Goal: Task Accomplishment & Management: Manage account settings

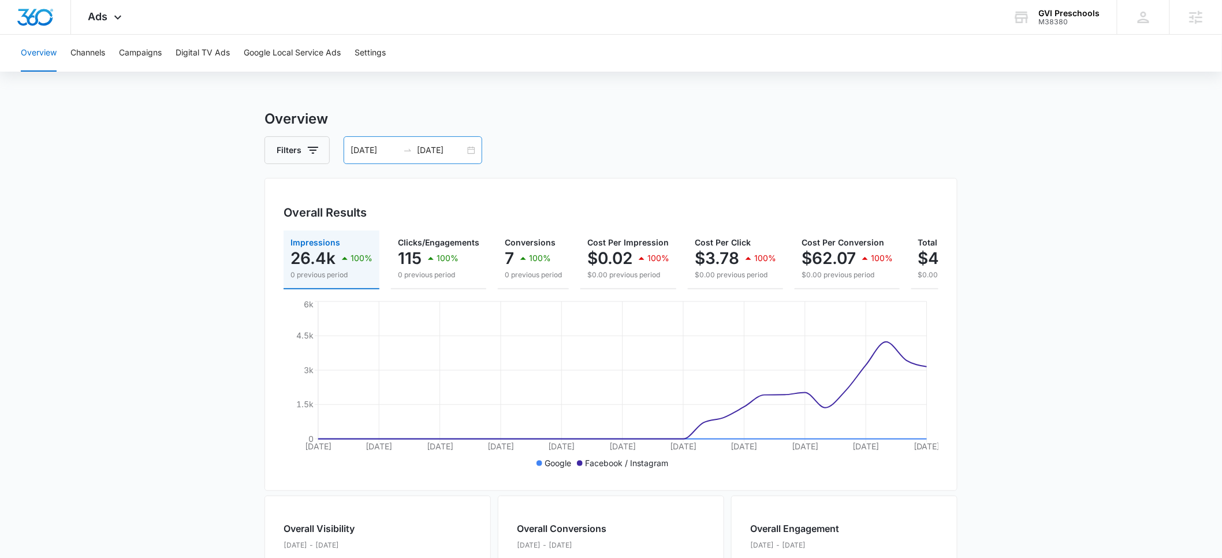
click at [363, 148] on input "08/10/2025" at bounding box center [375, 150] width 48 height 13
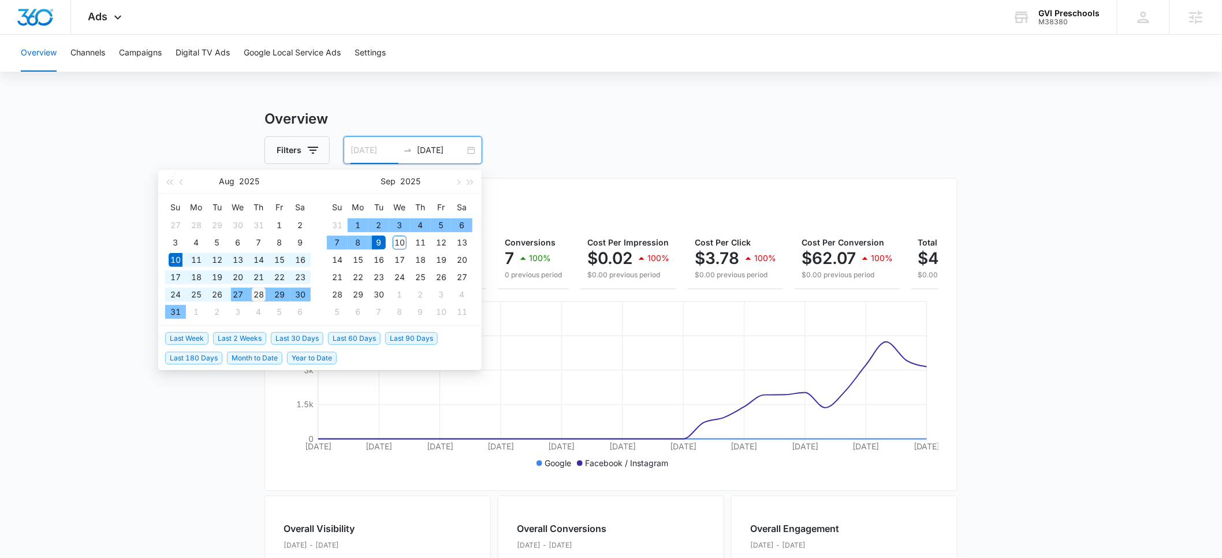
type input "08/28/2025"
click at [256, 292] on div "28" at bounding box center [259, 295] width 14 height 14
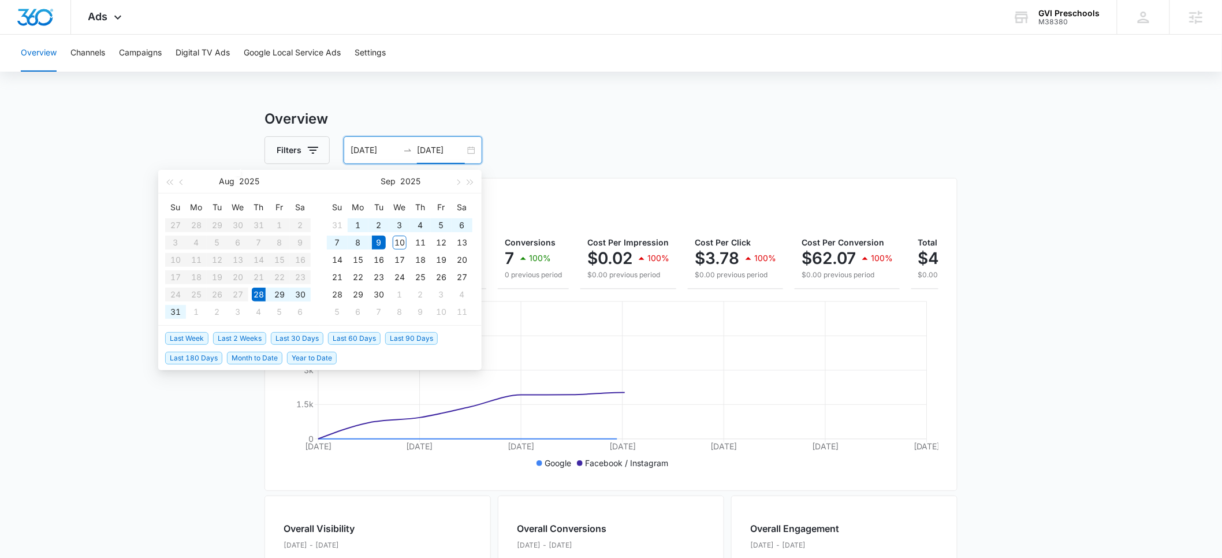
type input "09/09/2025"
click at [624, 126] on h3 "Overview" at bounding box center [610, 119] width 693 height 21
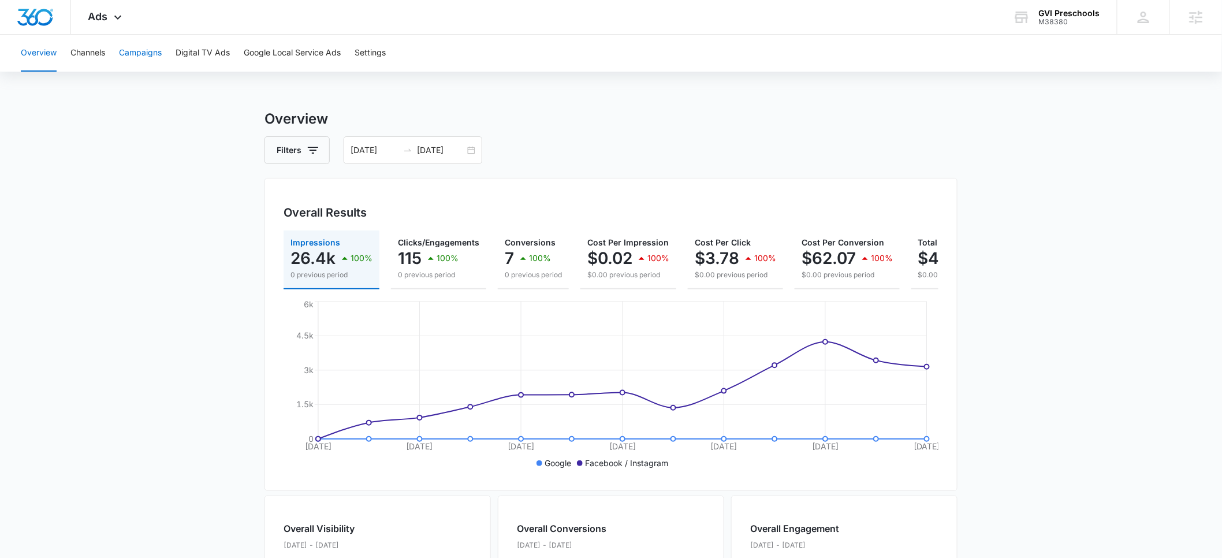
click at [139, 55] on button "Campaigns" at bounding box center [140, 53] width 43 height 37
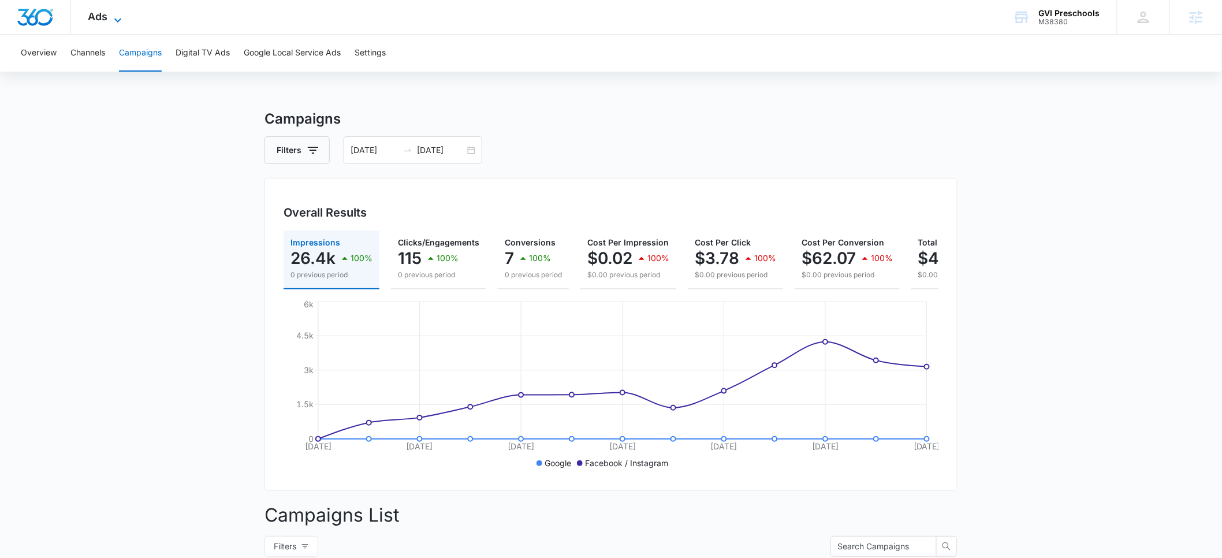
click at [97, 21] on span "Ads" at bounding box center [98, 16] width 20 height 12
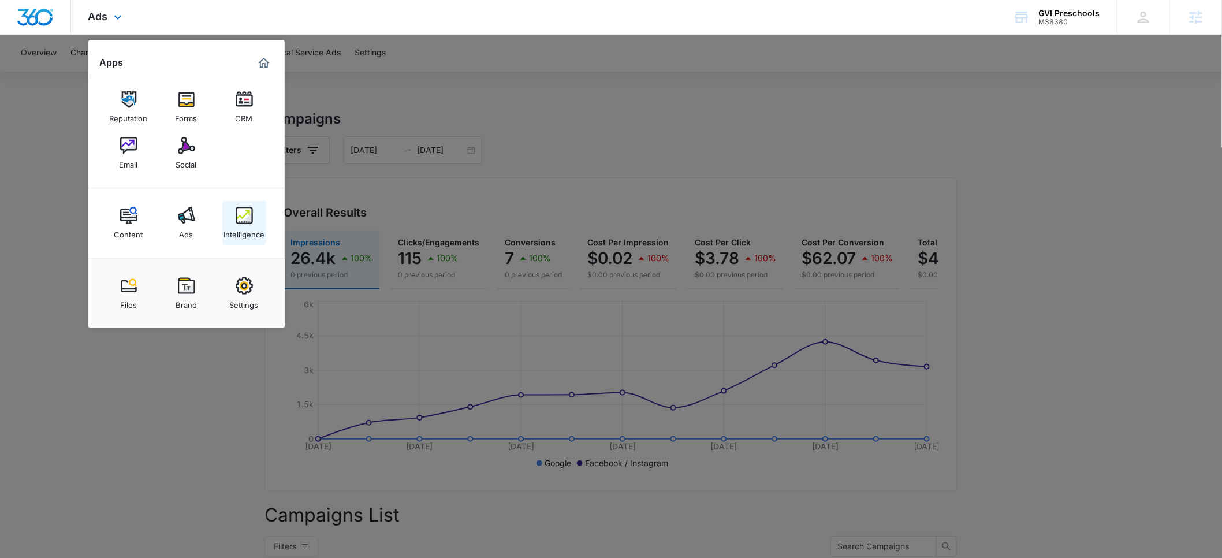
click at [248, 223] on img at bounding box center [244, 215] width 17 height 17
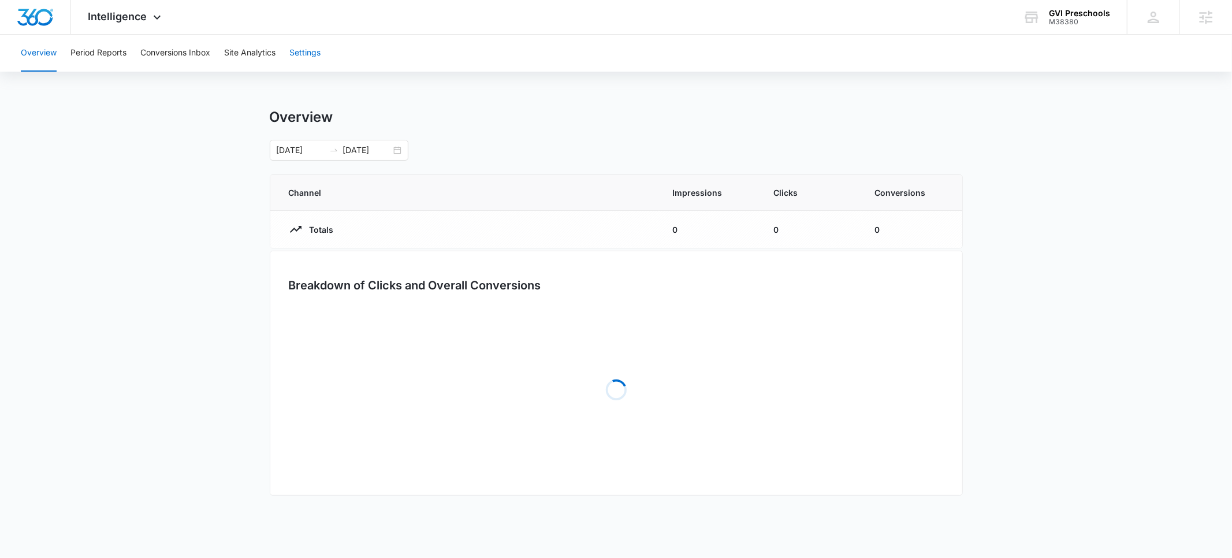
click at [307, 45] on button "Settings" at bounding box center [304, 53] width 31 height 37
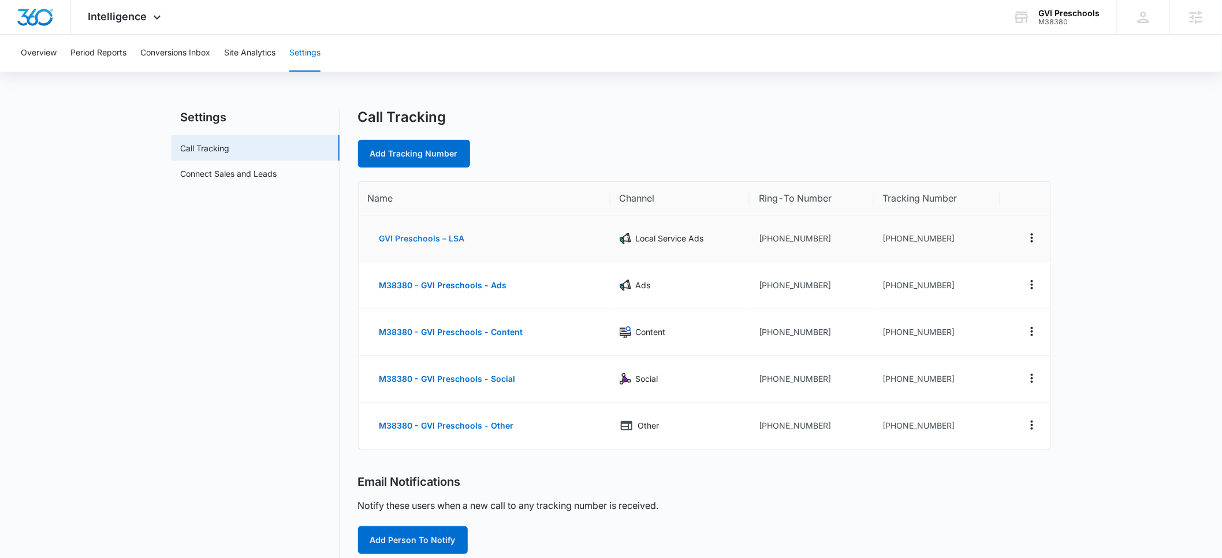
click at [416, 237] on button "GVI Preschools – LSA" at bounding box center [422, 239] width 109 height 28
select select "LSA"
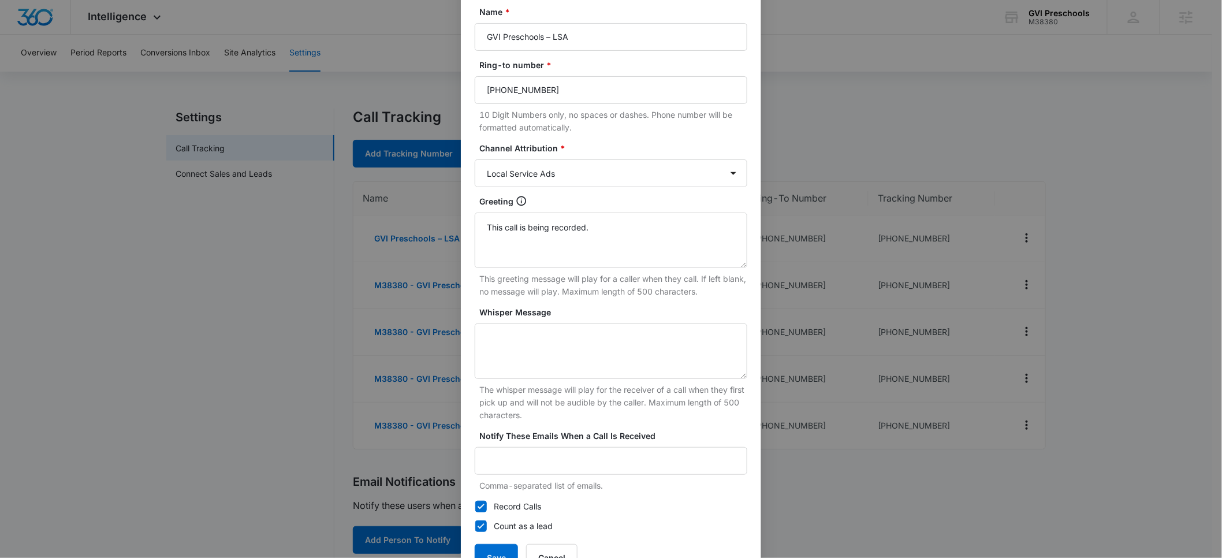
scroll to position [83, 0]
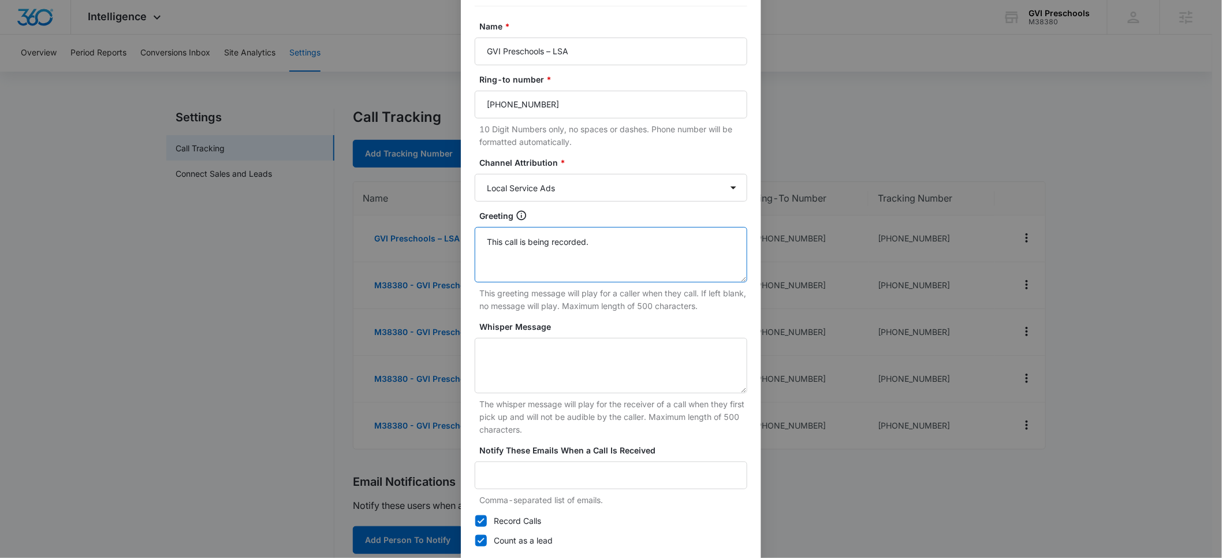
drag, startPoint x: 610, startPoint y: 241, endPoint x: 466, endPoint y: 243, distance: 143.8
click at [466, 243] on div "Tracking Number : +17203033409 Name * GVI Preschools – LSA Ring-to number * (72…" at bounding box center [611, 280] width 300 height 639
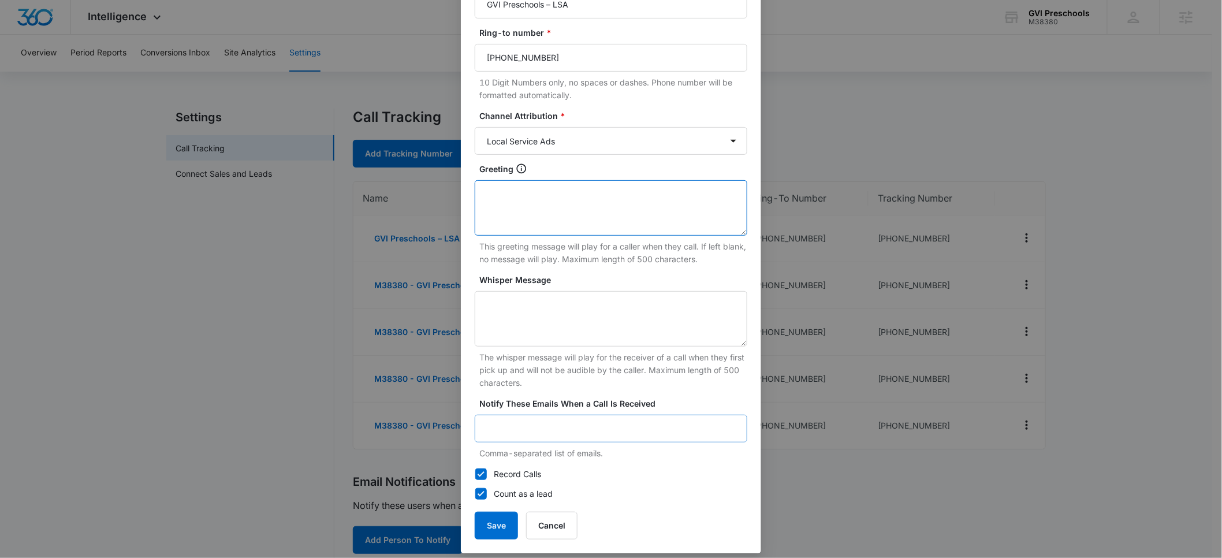
scroll to position [137, 0]
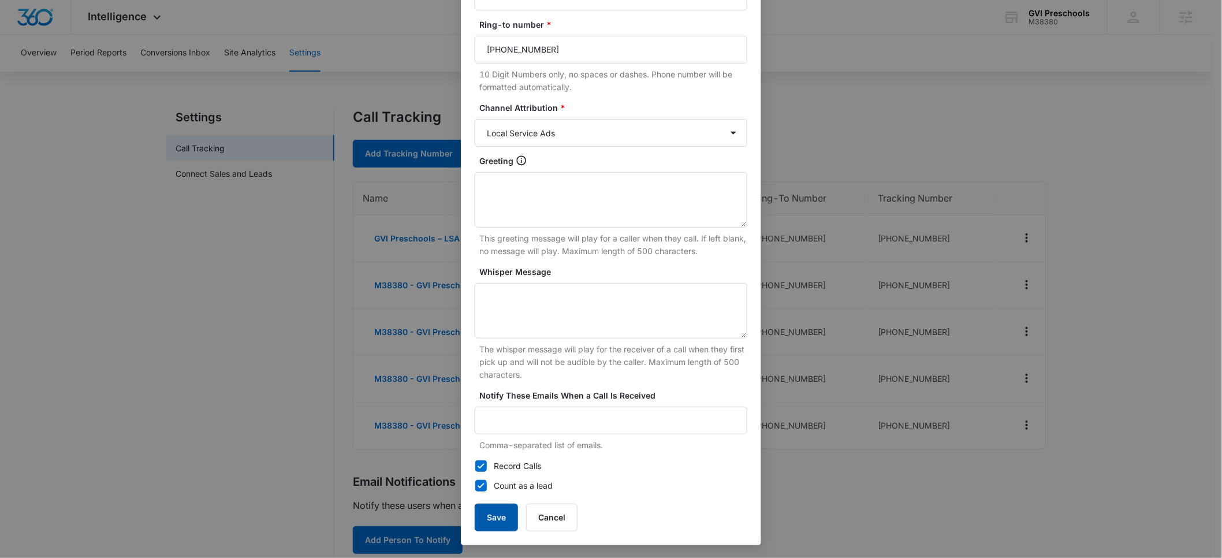
click at [502, 515] on button "Save" at bounding box center [496, 518] width 43 height 28
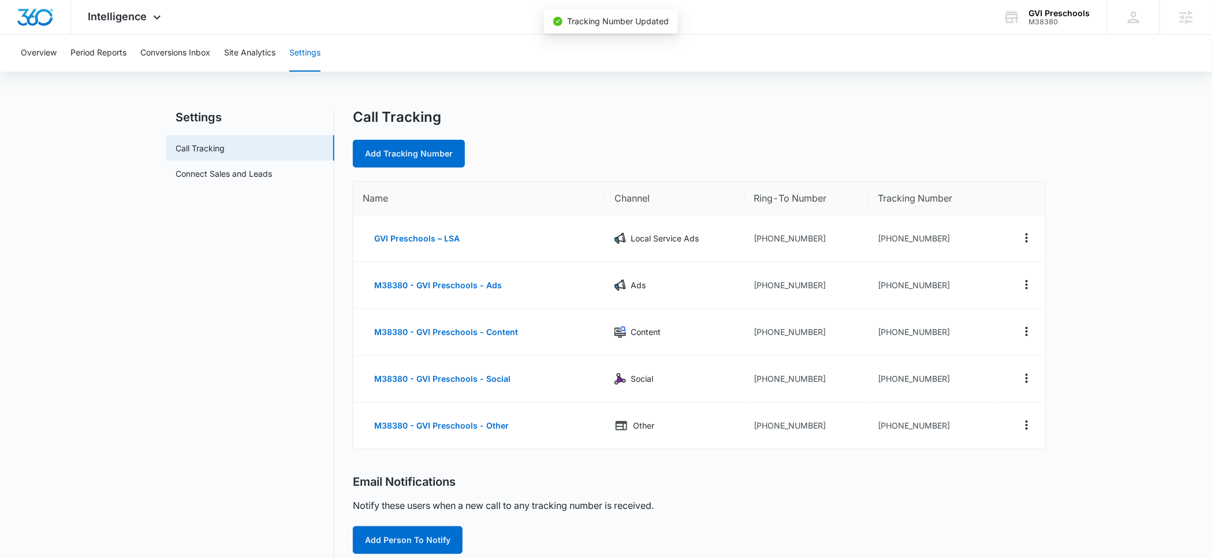
scroll to position [126, 0]
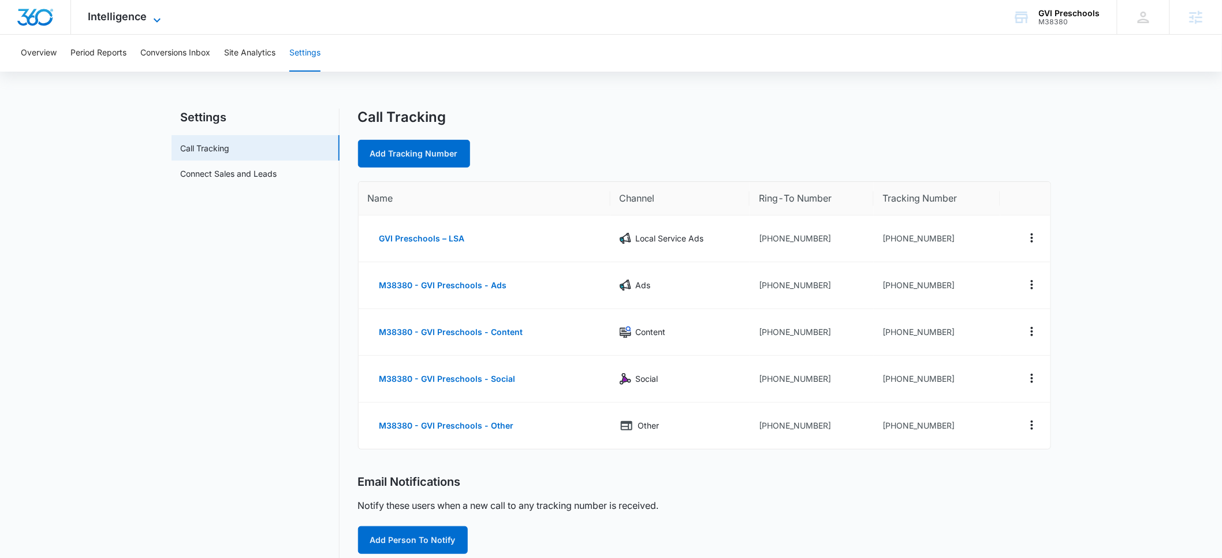
click at [133, 19] on span "Intelligence" at bounding box center [117, 16] width 59 height 12
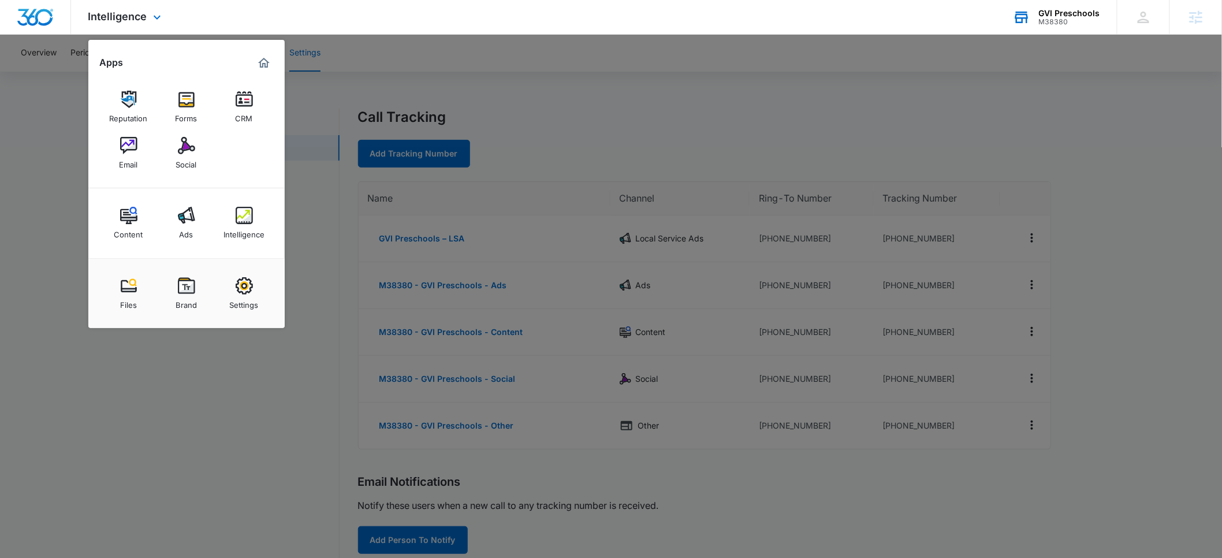
click at [1042, 20] on div "M38380" at bounding box center [1069, 22] width 61 height 8
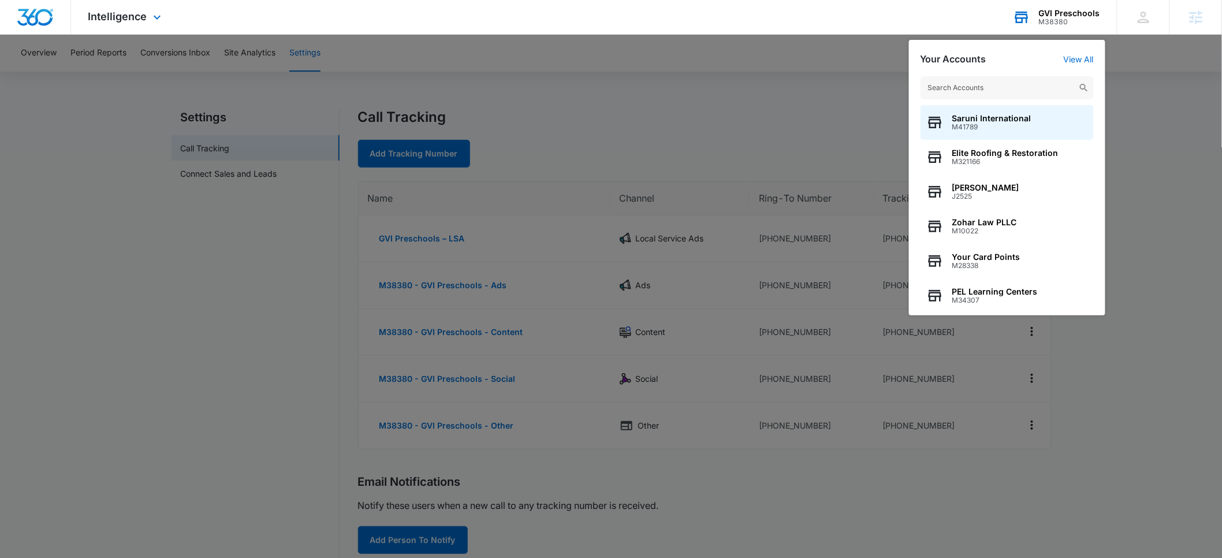
click at [972, 83] on input "text" at bounding box center [1007, 87] width 173 height 23
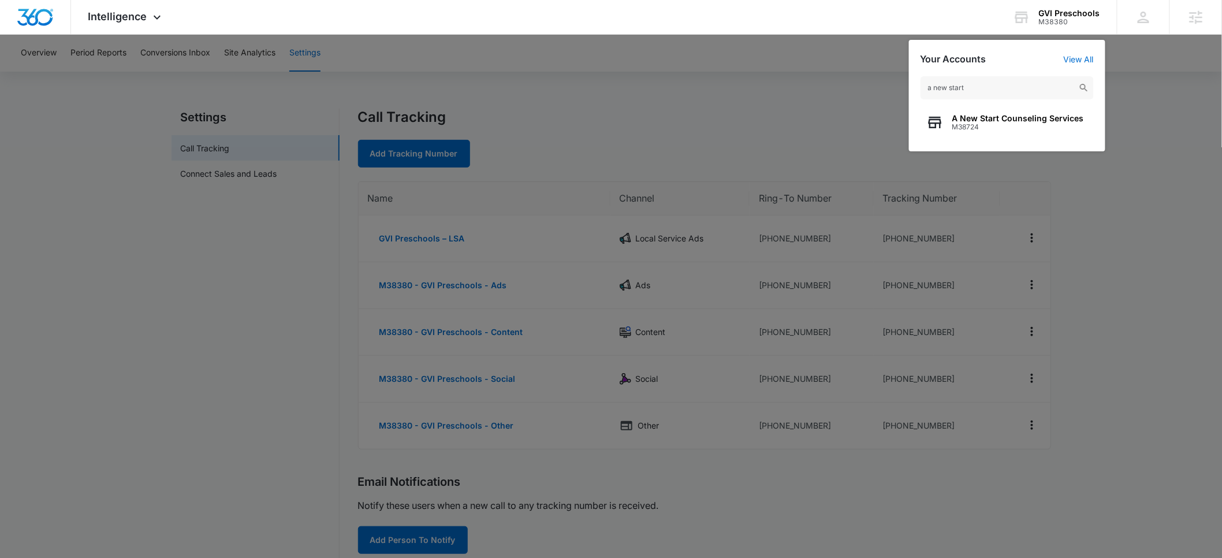
type input "a new start"
click at [972, 122] on span "A New Start Counseling Services" at bounding box center [1018, 118] width 132 height 9
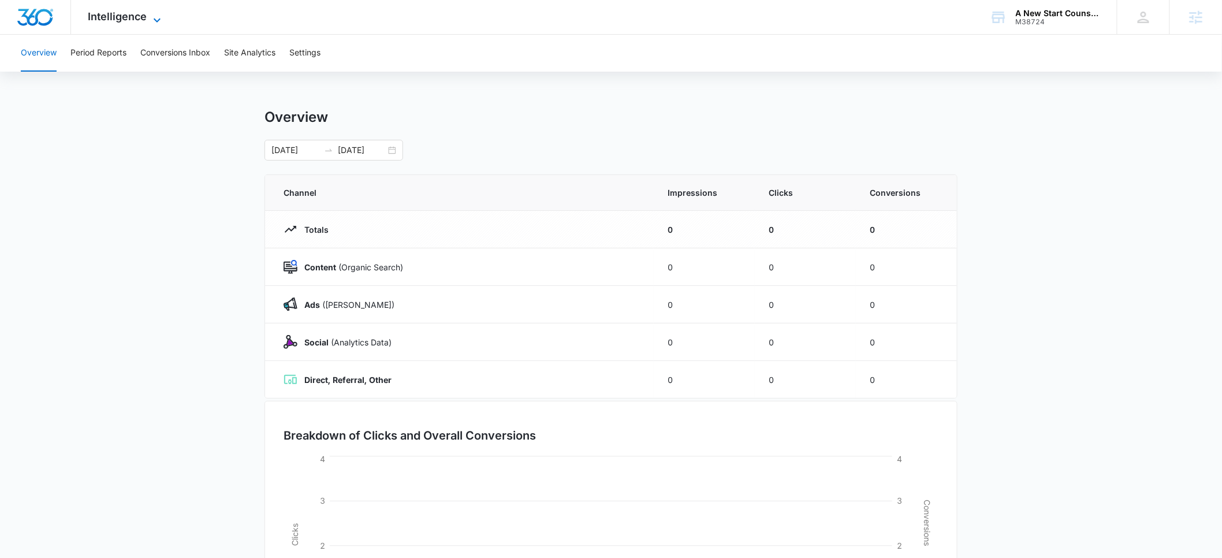
click at [138, 22] on span "Intelligence" at bounding box center [117, 16] width 59 height 12
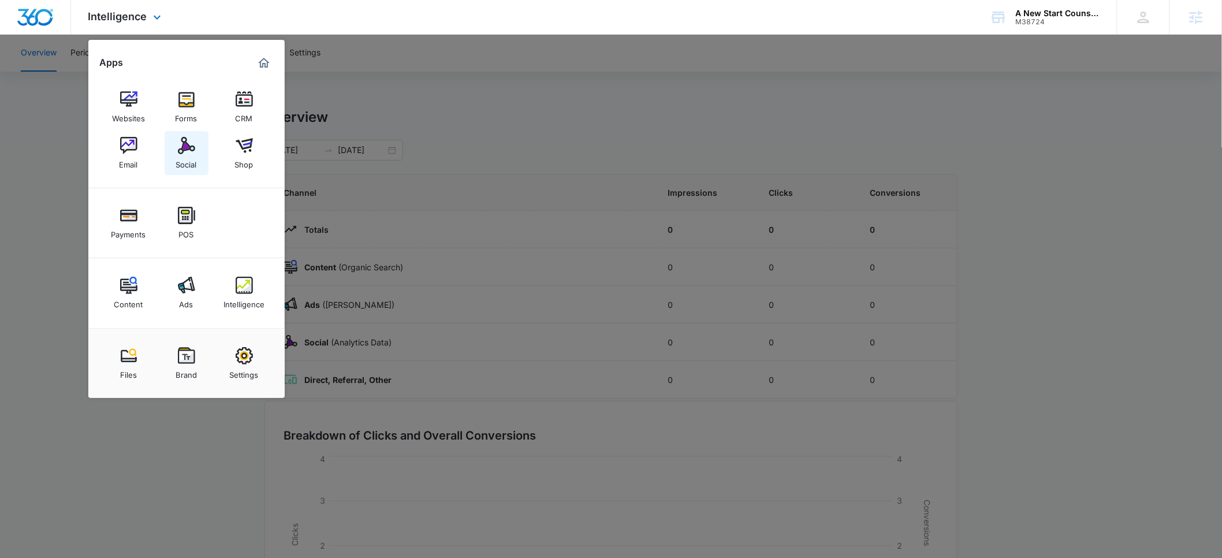
click at [181, 159] on div "Social" at bounding box center [186, 161] width 21 height 15
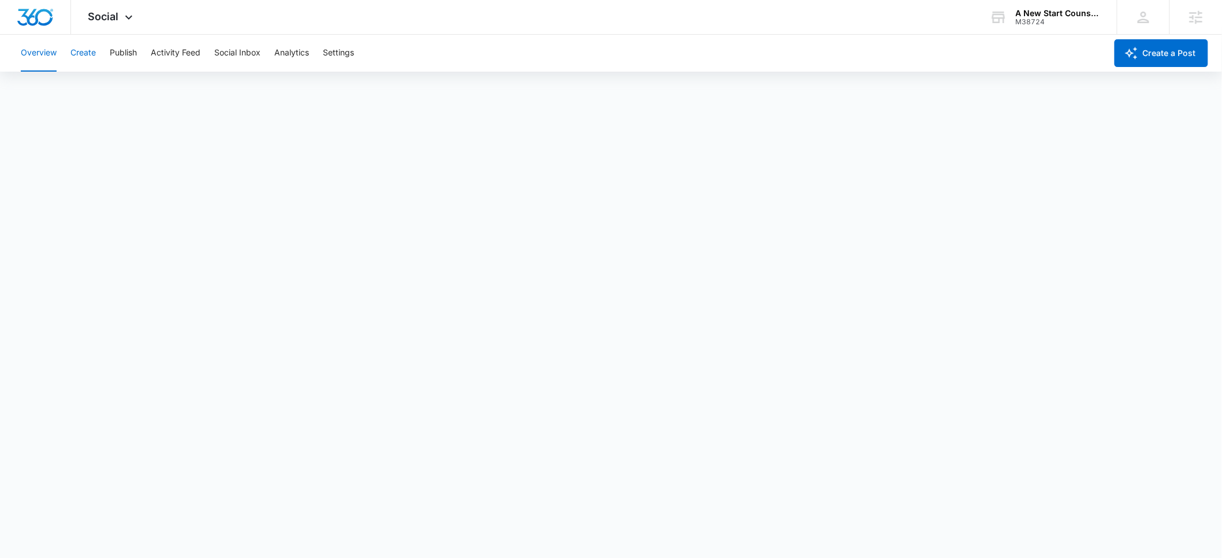
click at [88, 59] on button "Create" at bounding box center [82, 53] width 25 height 37
click at [114, 54] on button "Publish" at bounding box center [123, 53] width 27 height 37
click at [1048, 22] on div "M38724" at bounding box center [1058, 22] width 84 height 8
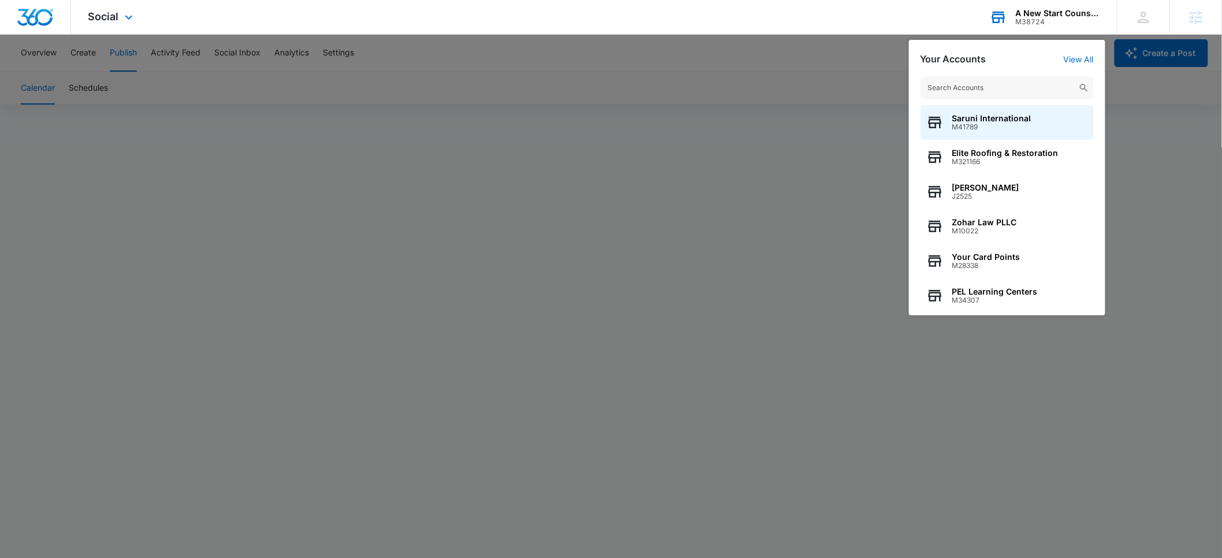
click at [976, 82] on input "text" at bounding box center [1007, 87] width 173 height 23
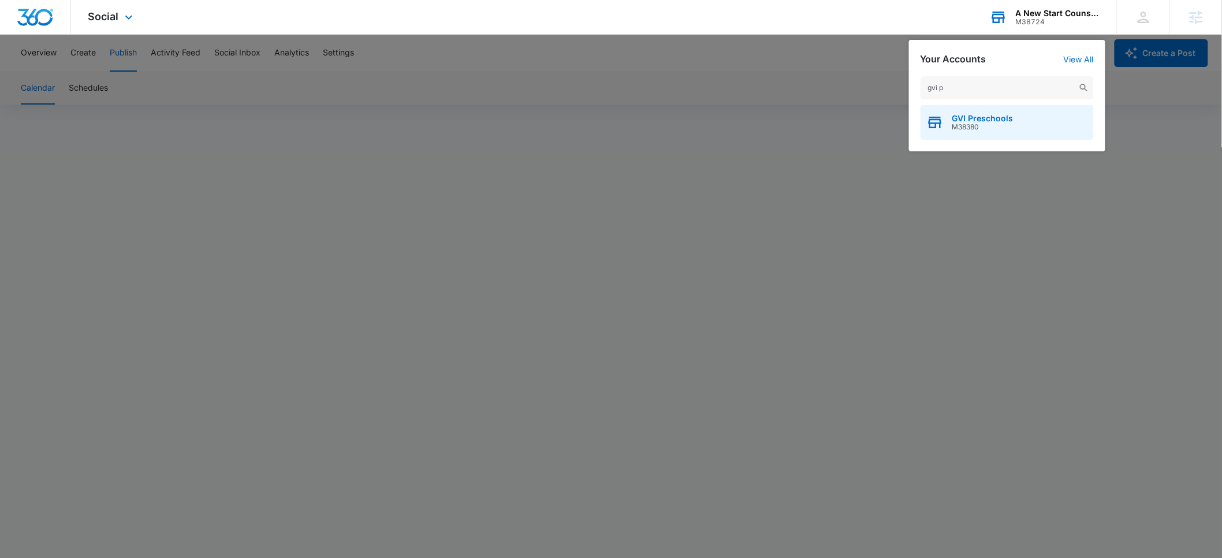
type input "gvi p"
click at [982, 123] on span "M38380" at bounding box center [982, 127] width 61 height 8
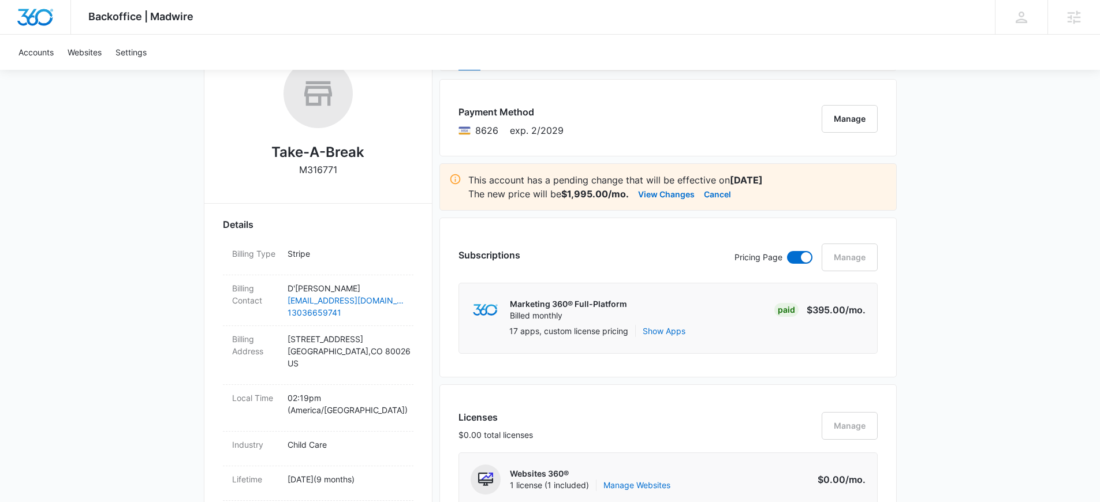
scroll to position [195, 0]
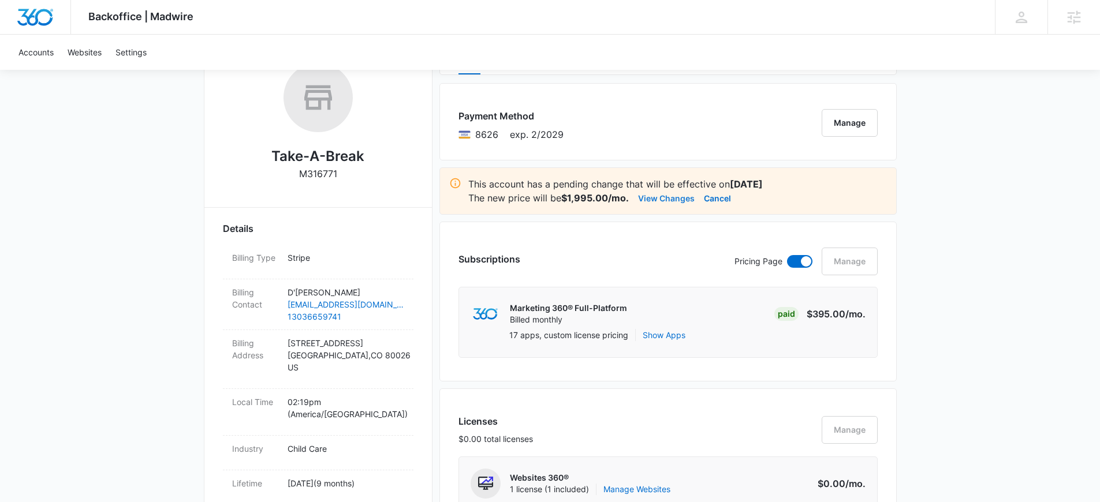
click at [665, 201] on button "View Changes" at bounding box center [666, 198] width 57 height 14
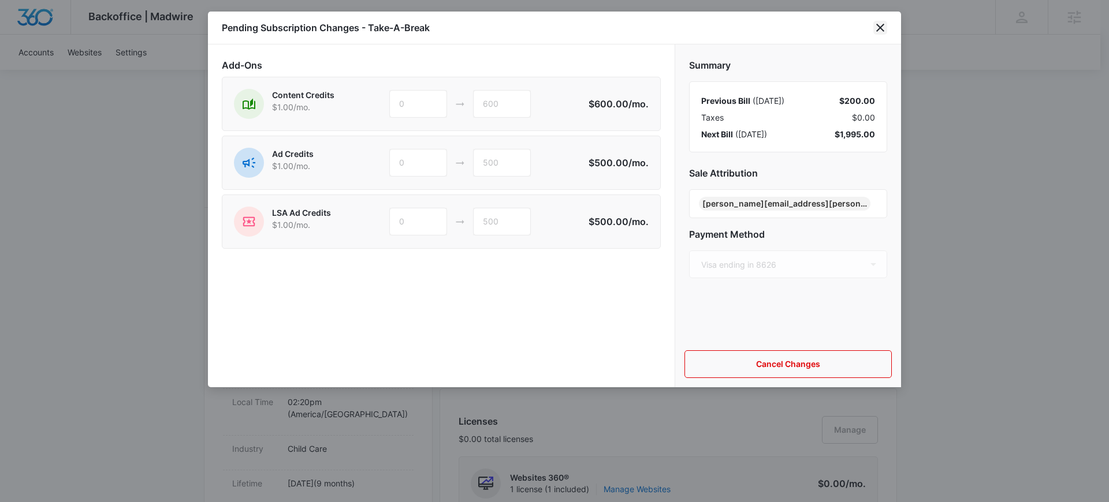
click at [877, 32] on icon "close" at bounding box center [880, 28] width 14 height 14
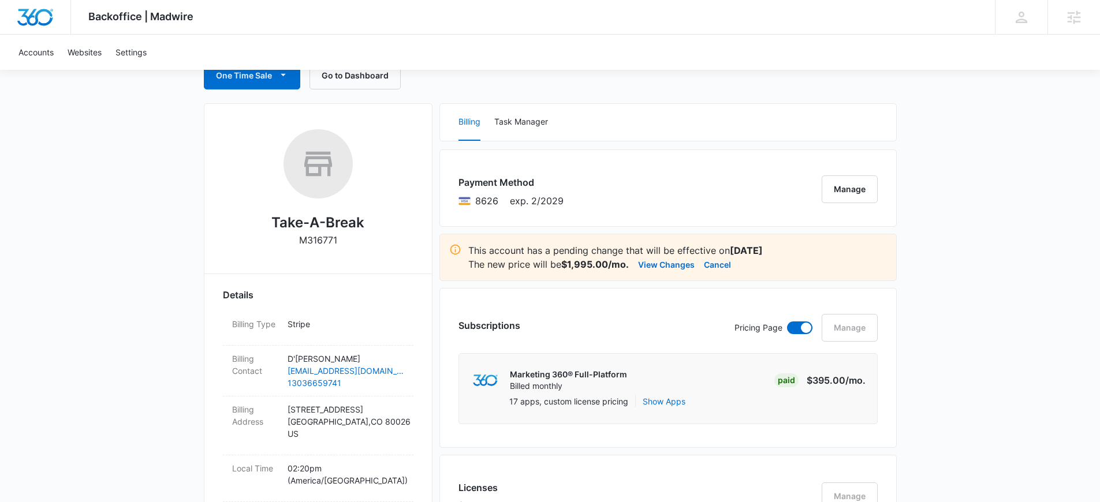
scroll to position [0, 0]
